Goal: Information Seeking & Learning: Find specific fact

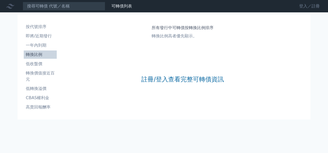
click at [301, 6] on link "登入／註冊" at bounding box center [309, 6] width 29 height 8
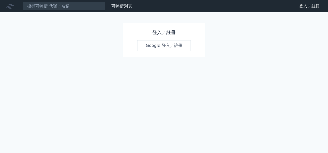
click at [162, 46] on link "Google 登入／註冊" at bounding box center [164, 45] width 54 height 11
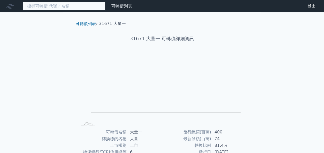
click at [48, 4] on input at bounding box center [64, 6] width 82 height 9
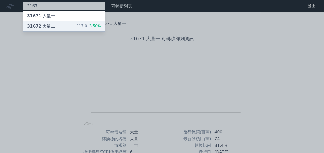
type input "3167"
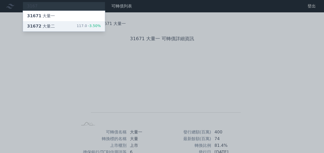
click at [45, 24] on div "31672 大量二" at bounding box center [41, 26] width 28 height 6
